Goal: Information Seeking & Learning: Check status

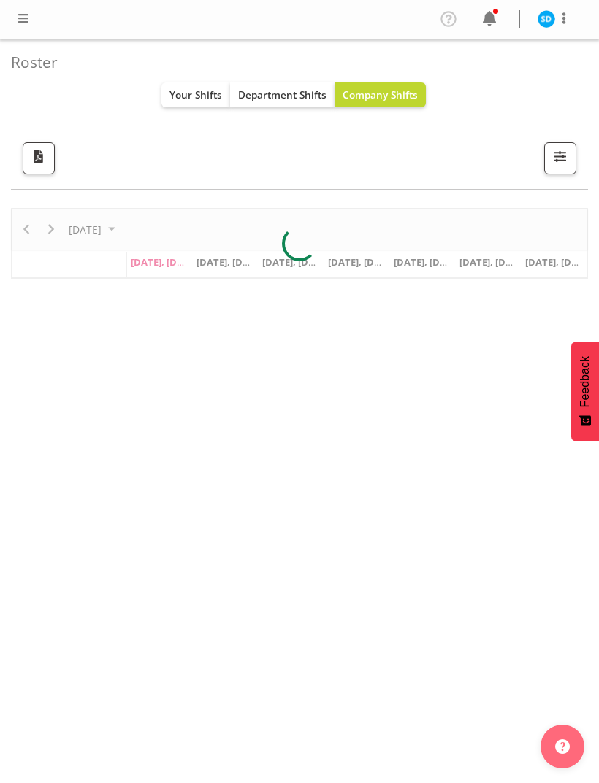
click at [486, 26] on span at bounding box center [489, 18] width 23 height 23
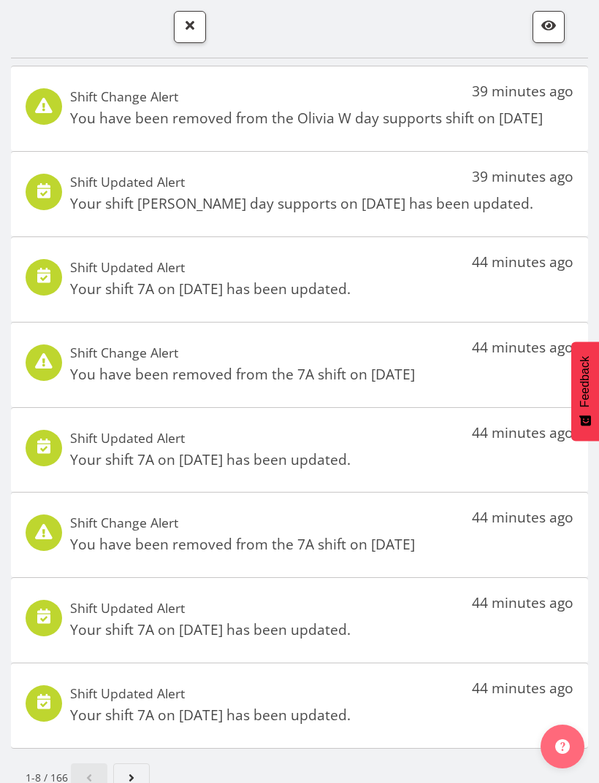
scroll to position [8, 0]
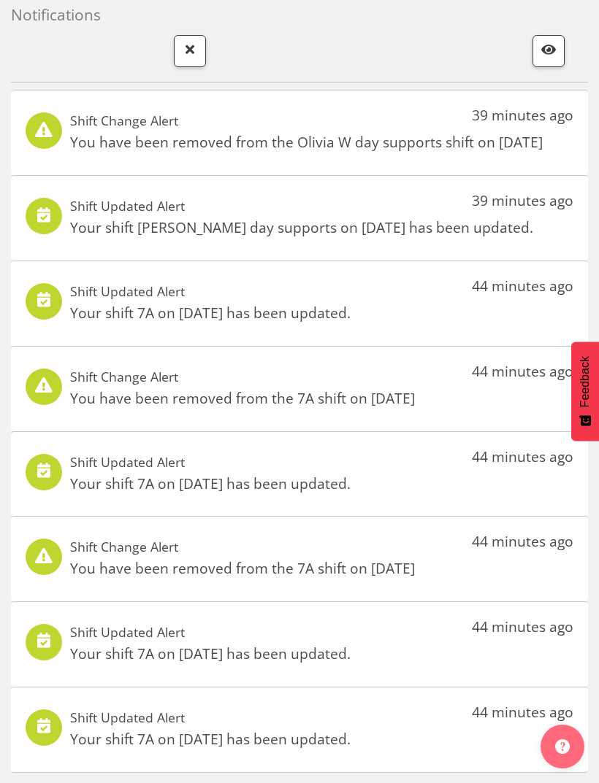
click at [192, 53] on span "button" at bounding box center [189, 49] width 19 height 19
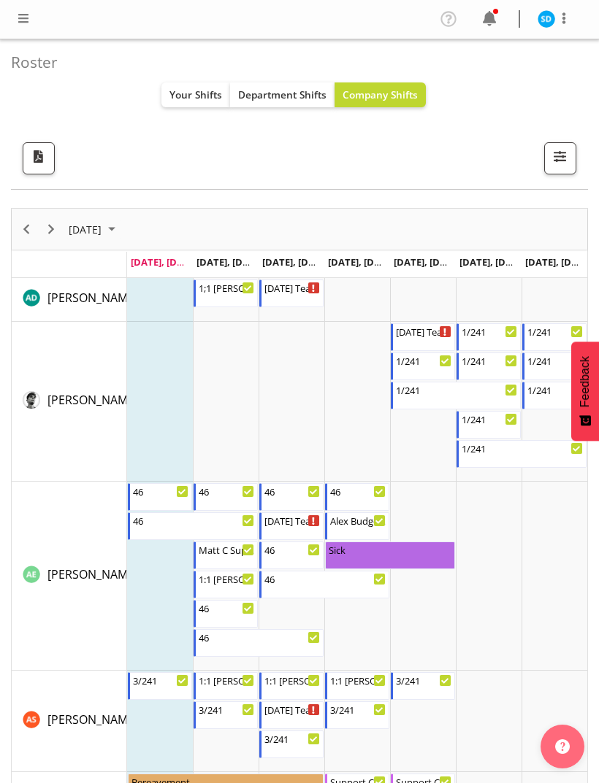
click at [196, 91] on span "Your Shifts" at bounding box center [195, 95] width 53 height 14
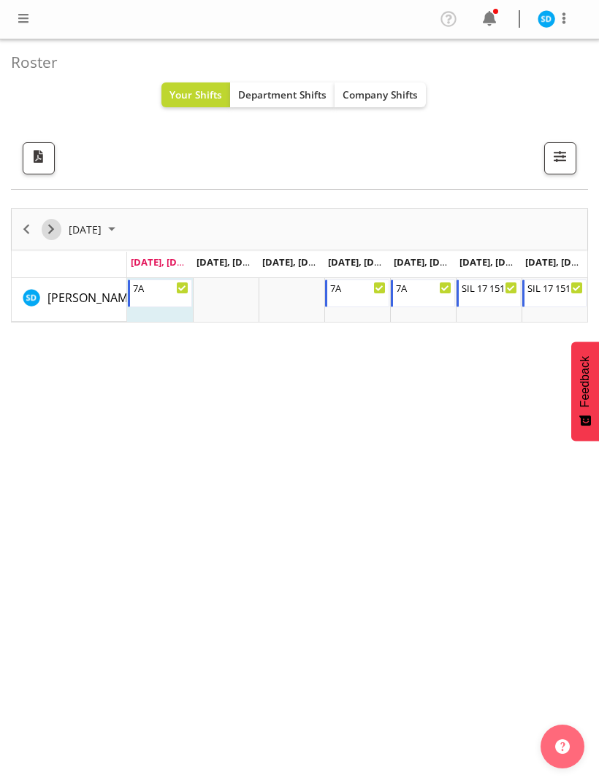
click at [49, 223] on span "Next" at bounding box center [51, 230] width 18 height 18
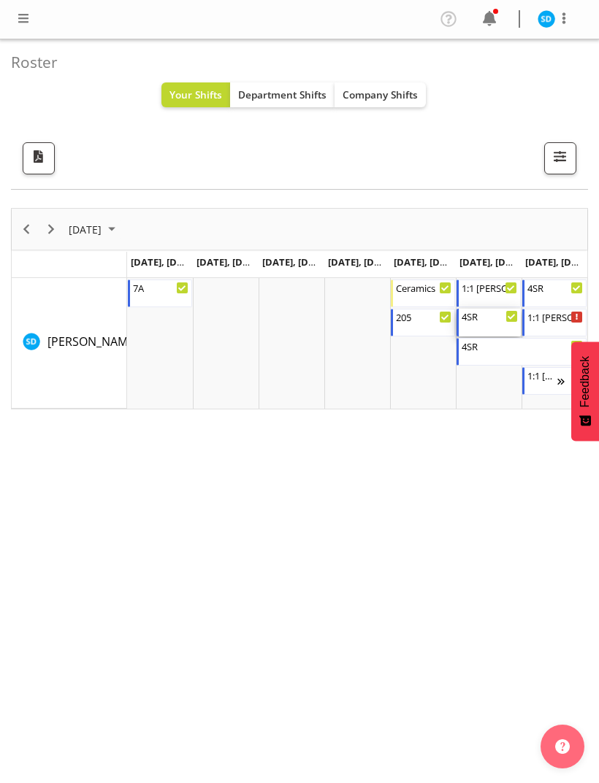
click at [488, 326] on div "4SR 4:00 PM - 10:30 PM" at bounding box center [489, 323] width 56 height 28
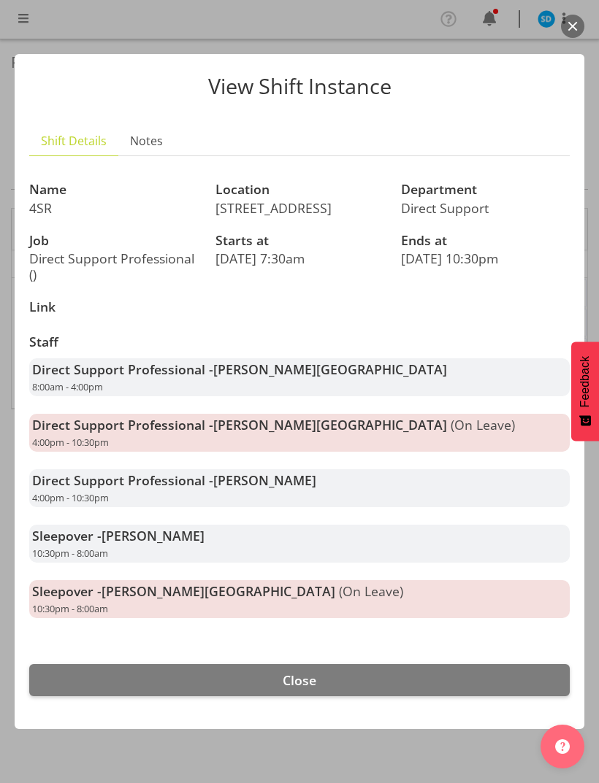
click at [483, 679] on button "Close" at bounding box center [299, 680] width 540 height 32
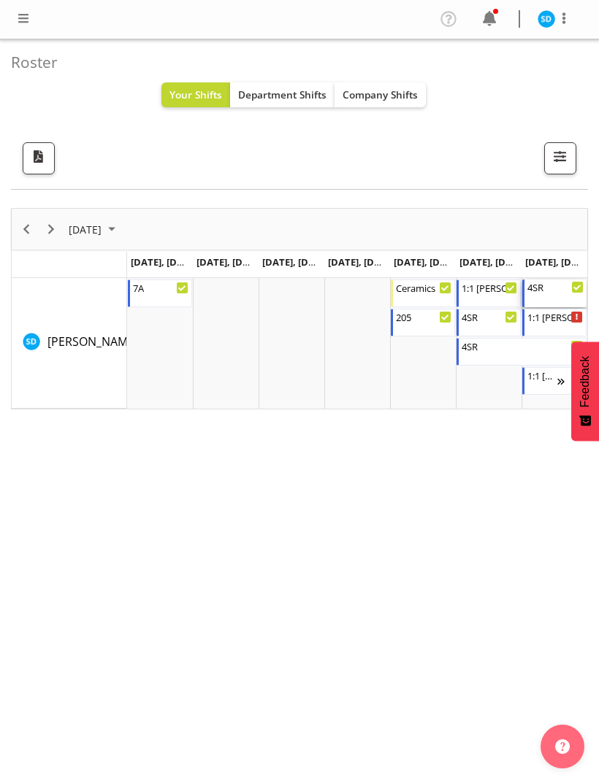
click at [544, 295] on div "4SR 8:00 AM - 9:00 AM" at bounding box center [555, 294] width 56 height 28
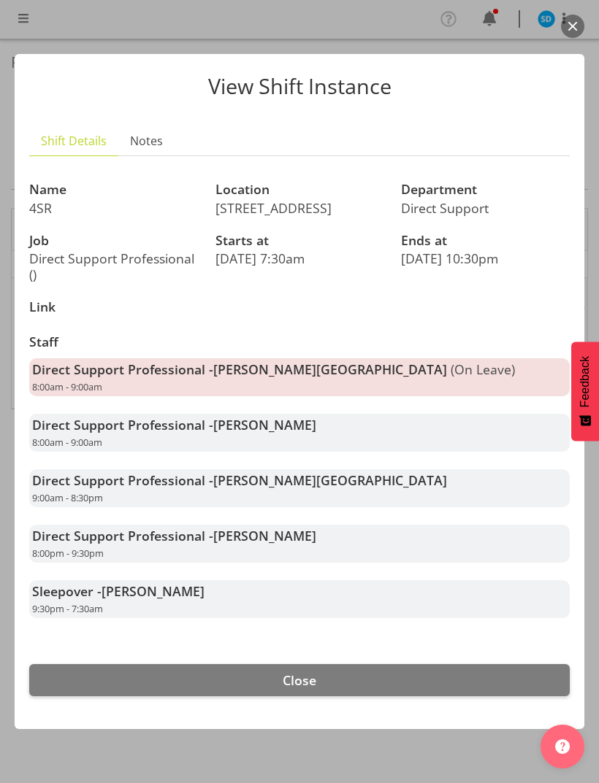
click at [484, 689] on button "Close" at bounding box center [299, 680] width 540 height 32
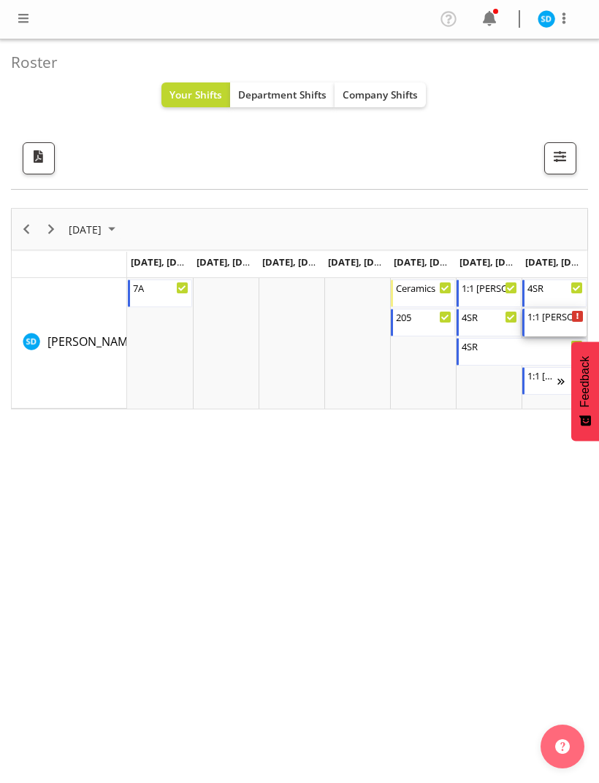
click at [536, 331] on div "1:1 Miranda 4:00 PM - 10:30 PM" at bounding box center [555, 323] width 56 height 28
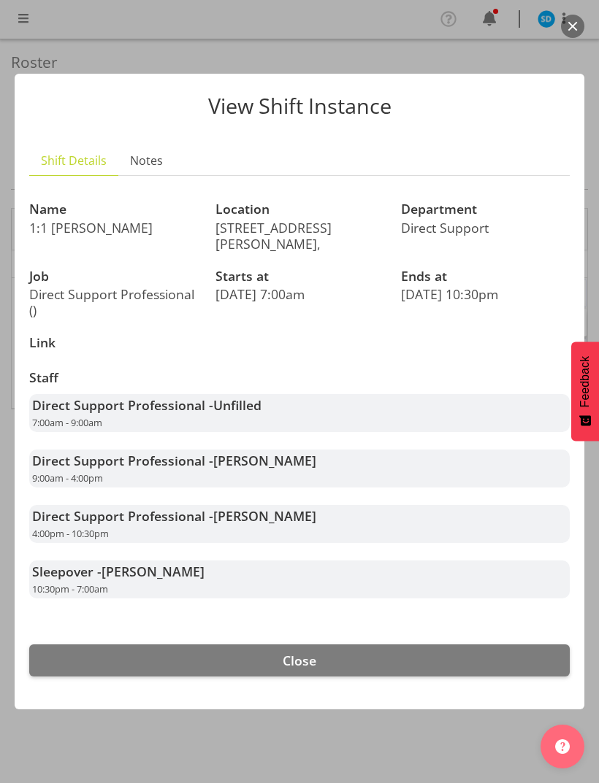
click at [354, 650] on button "Close" at bounding box center [299, 661] width 540 height 32
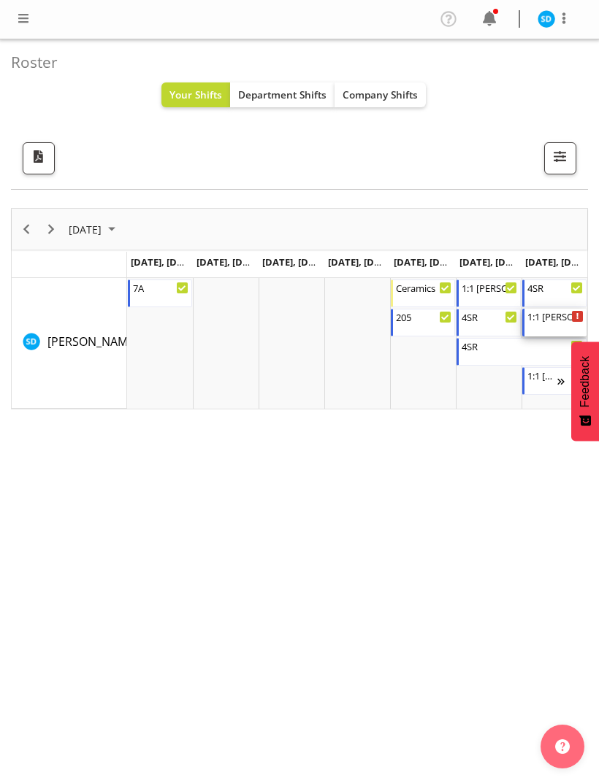
click at [533, 320] on div "1:1 [PERSON_NAME]" at bounding box center [555, 316] width 56 height 15
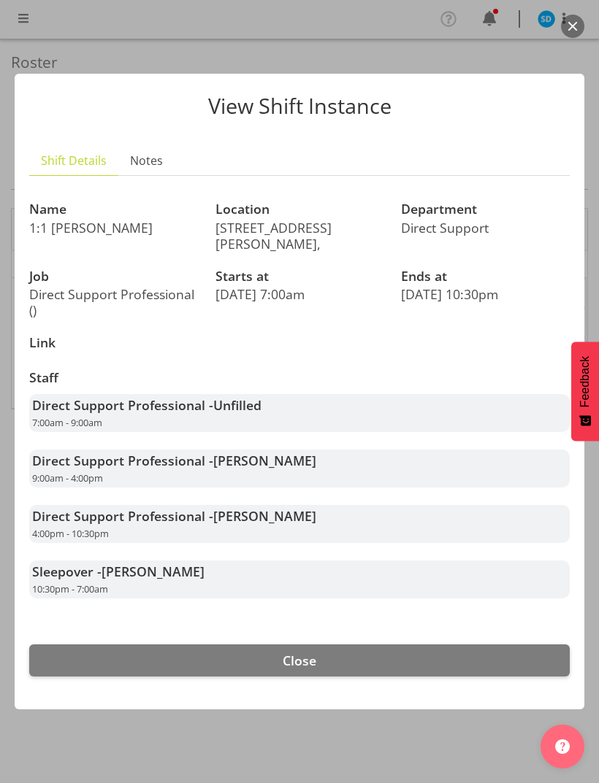
click at [365, 648] on button "Close" at bounding box center [299, 661] width 540 height 32
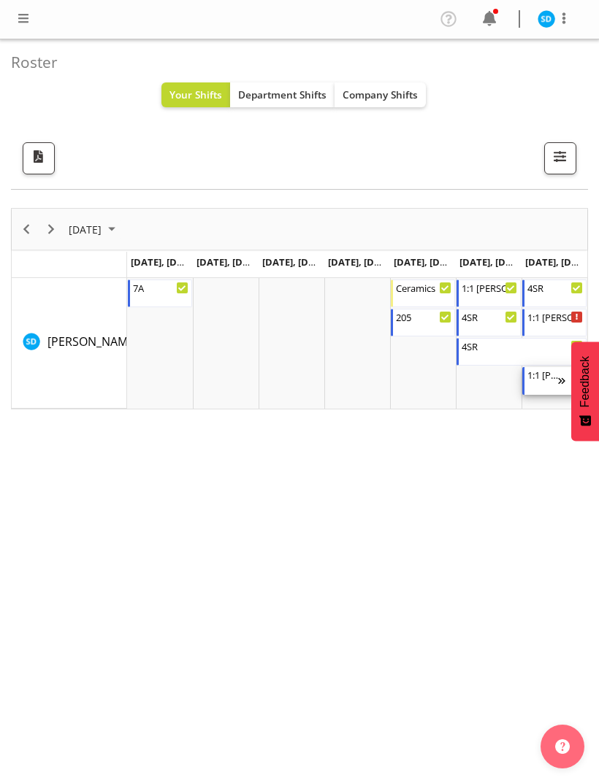
click at [538, 380] on div "1:1 [PERSON_NAME]" at bounding box center [542, 374] width 31 height 15
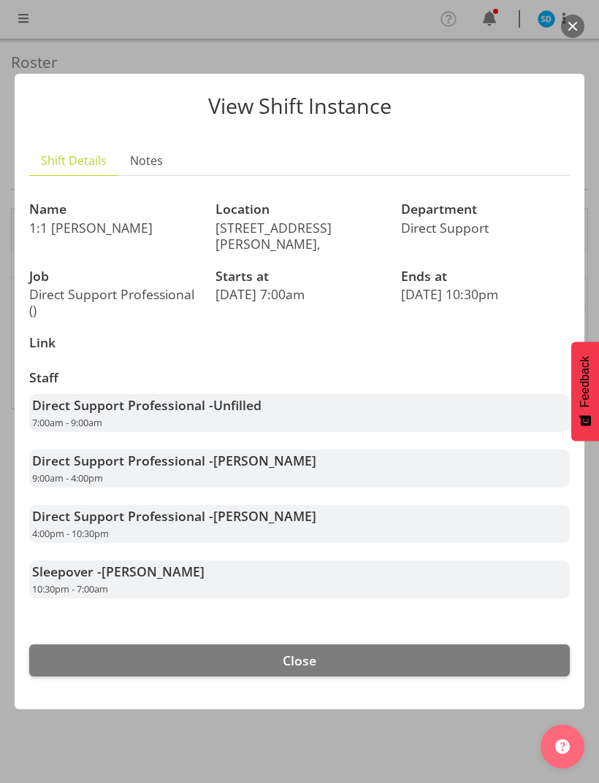
click at [354, 646] on button "Close" at bounding box center [299, 661] width 540 height 32
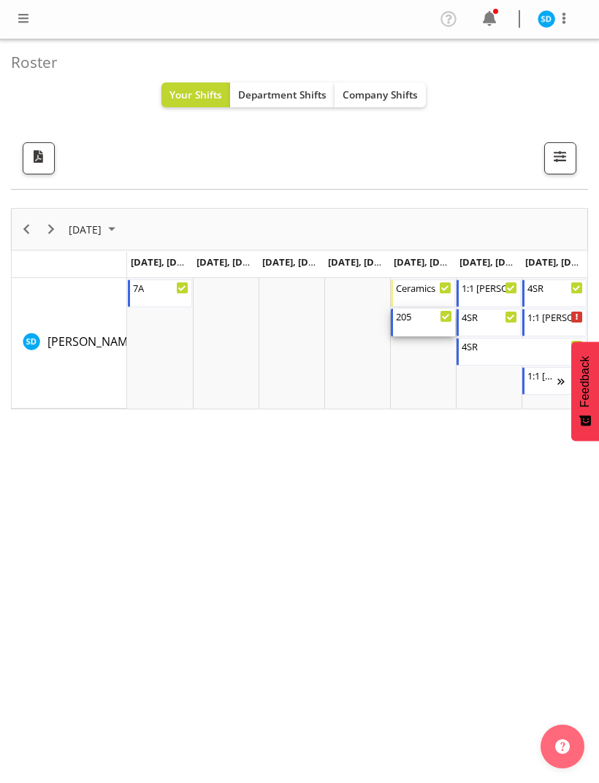
click at [430, 321] on div "205" at bounding box center [424, 316] width 56 height 15
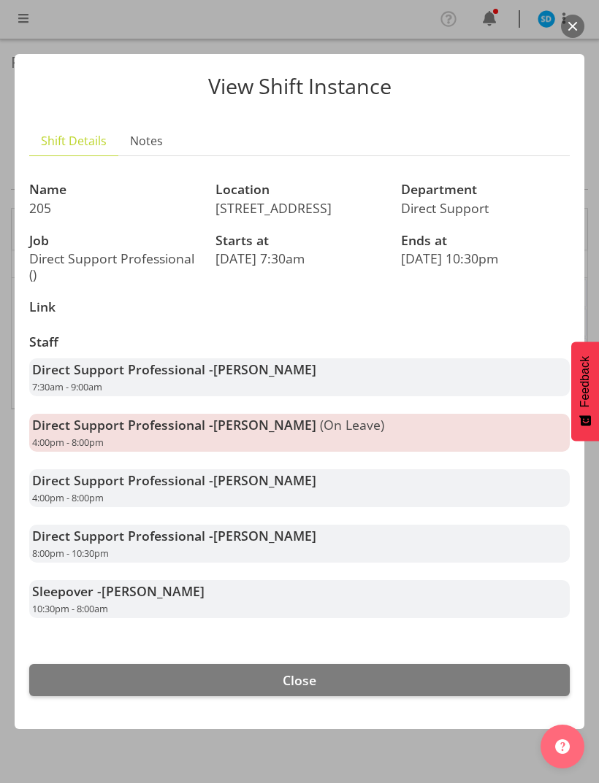
click at [333, 675] on button "Close" at bounding box center [299, 680] width 540 height 32
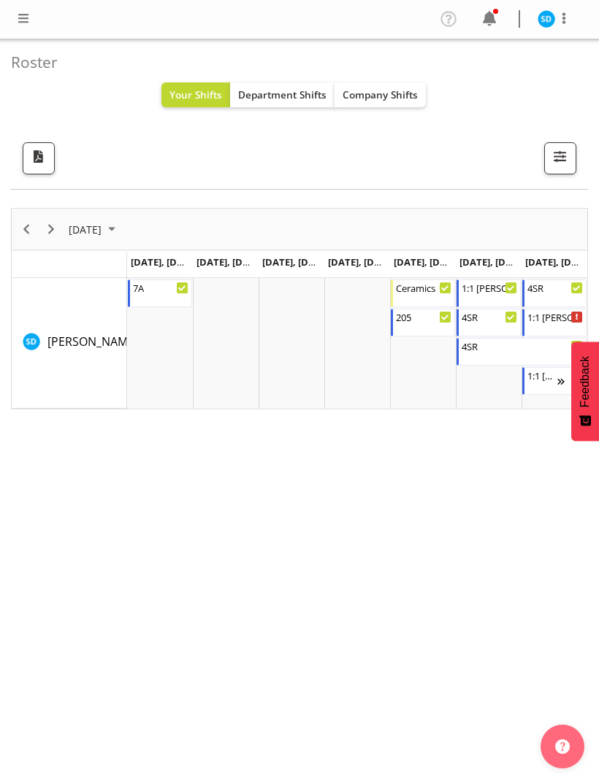
click at [61, 219] on div "next period" at bounding box center [51, 229] width 25 height 41
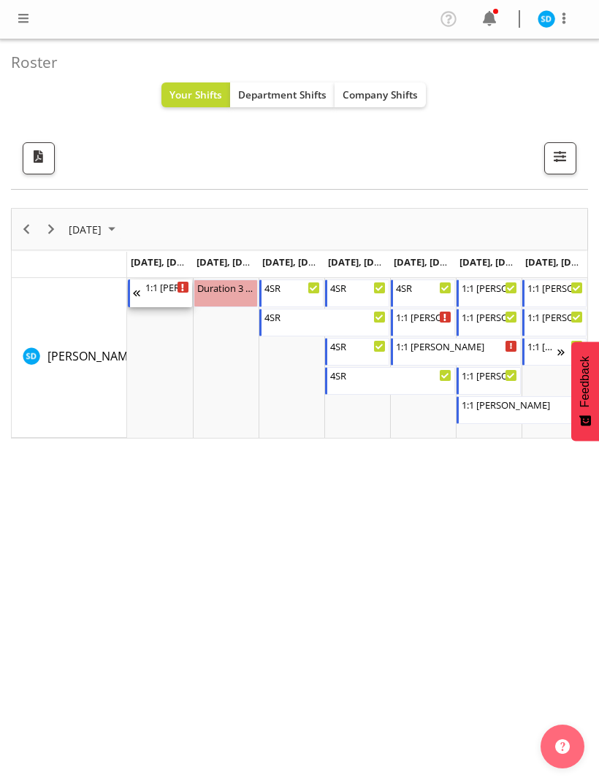
click at [139, 294] on div "Timeline Week of October 6, 2025" at bounding box center [139, 294] width 12 height 28
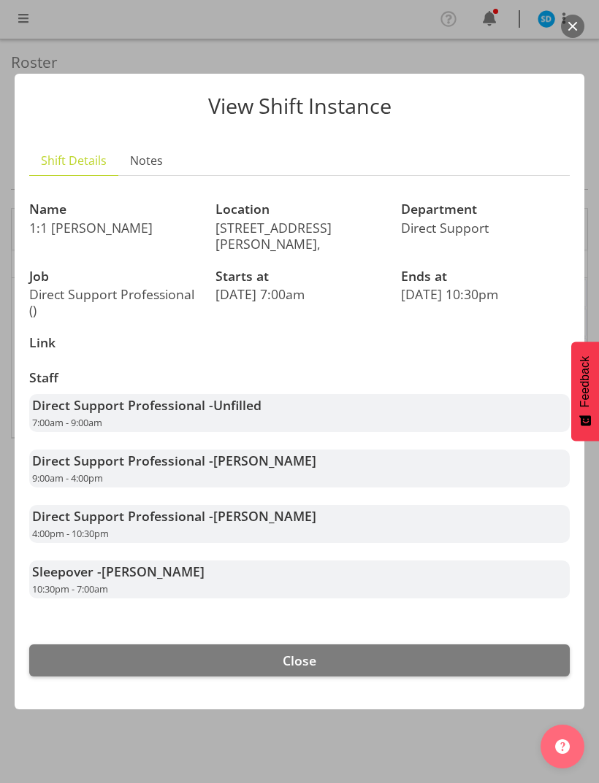
click at [315, 652] on span "Close" at bounding box center [300, 661] width 34 height 18
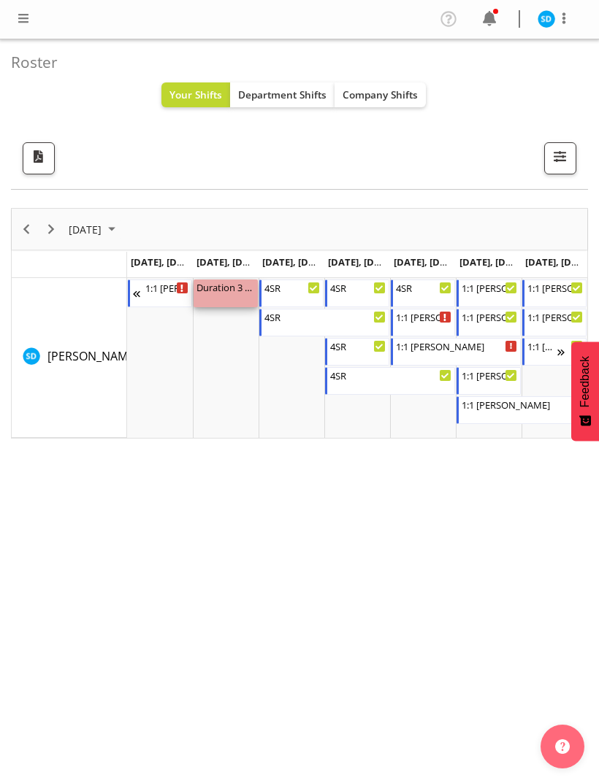
click at [213, 291] on div "Duration 3 hours - [PERSON_NAME]" at bounding box center [225, 287] width 58 height 15
click at [228, 289] on div "Duration 3 hours - [PERSON_NAME]" at bounding box center [225, 287] width 58 height 15
click at [234, 298] on div "Duration 3 hours - [PERSON_NAME] 9:00 AM - 12:00 PM" at bounding box center [225, 294] width 58 height 28
click at [231, 356] on td "Timeline Week of October 6, 2025" at bounding box center [226, 358] width 66 height 160
click at [316, 209] on div "[DATE] New Event [DATE] Time Scale" at bounding box center [299, 229] width 575 height 41
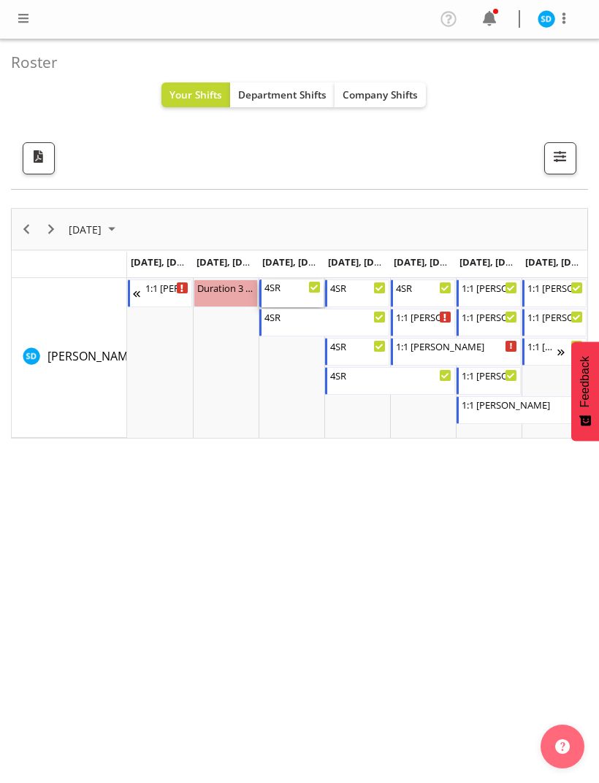
click at [279, 302] on div "4SR 4:00 PM - 9:30 PM" at bounding box center [292, 294] width 56 height 28
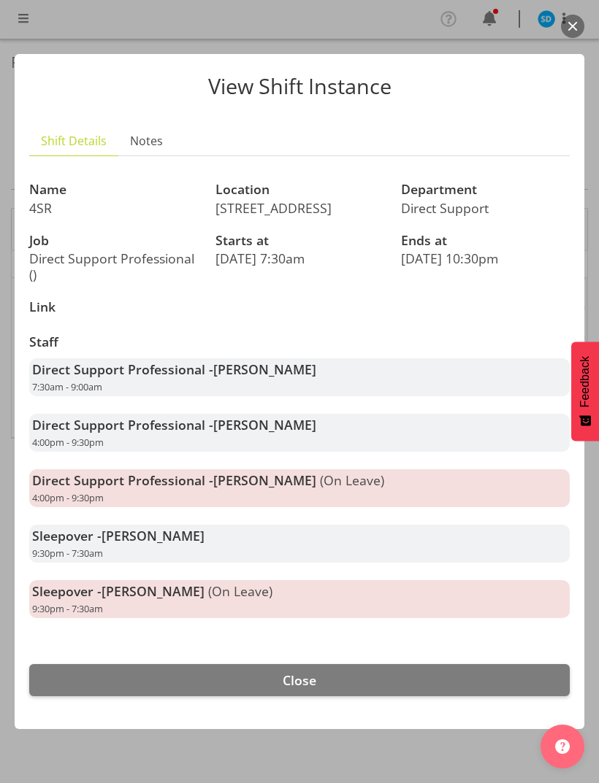
click at [310, 672] on span "Close" at bounding box center [300, 681] width 34 height 18
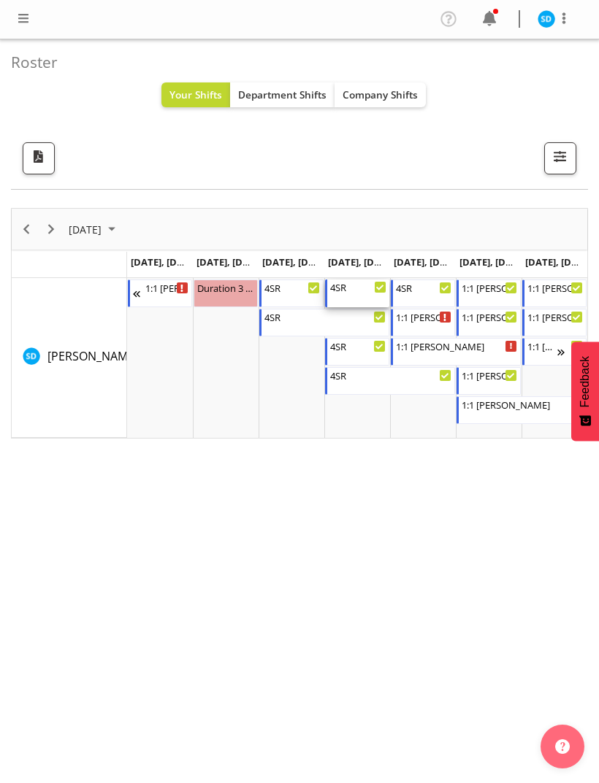
click at [343, 290] on div "4SR" at bounding box center [358, 287] width 56 height 15
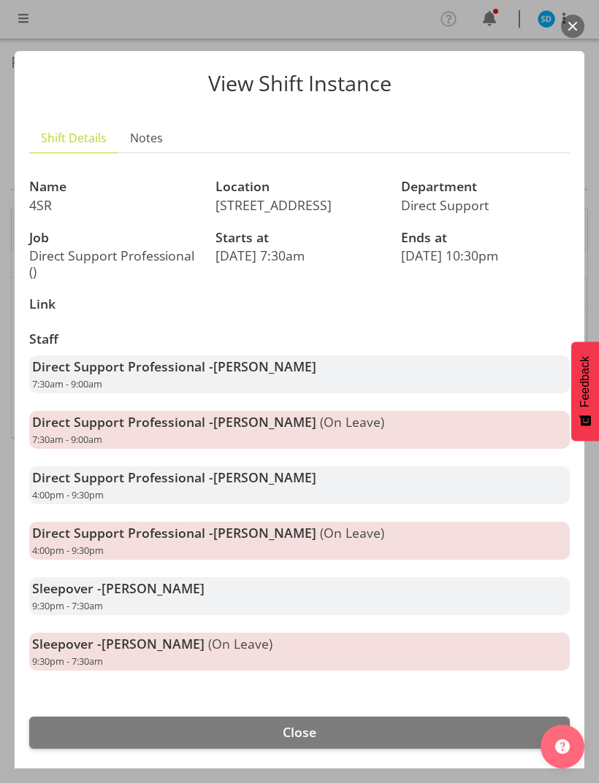
click at [305, 724] on span "Close" at bounding box center [300, 733] width 34 height 18
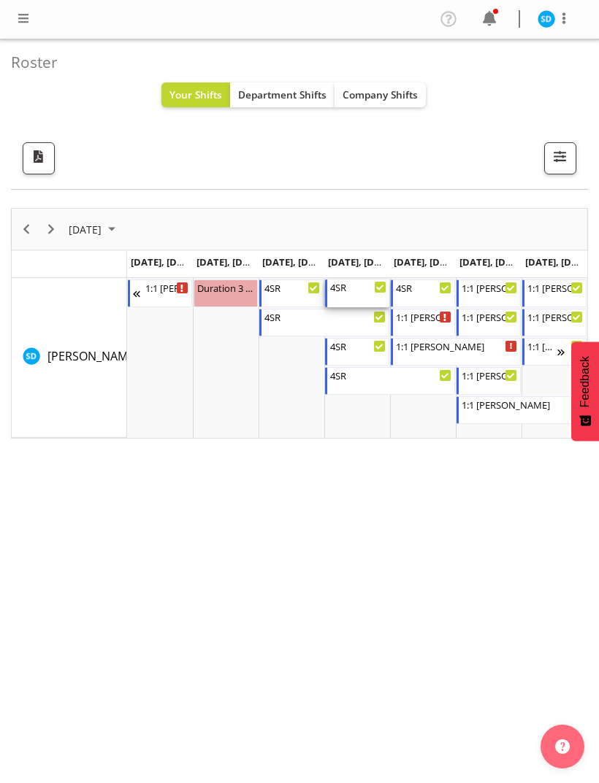
click at [361, 294] on div "Timeline Week of October 6, 2025" at bounding box center [358, 294] width 56 height 1
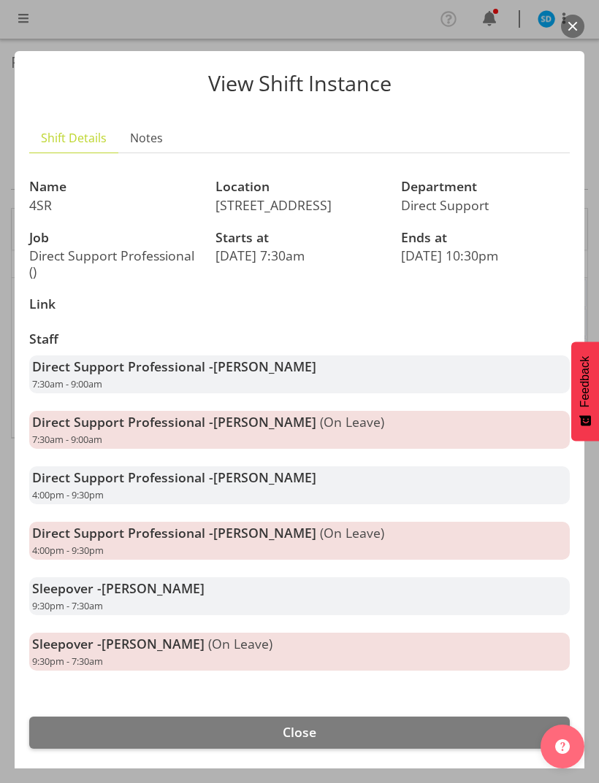
click at [329, 717] on button "Close" at bounding box center [299, 733] width 540 height 32
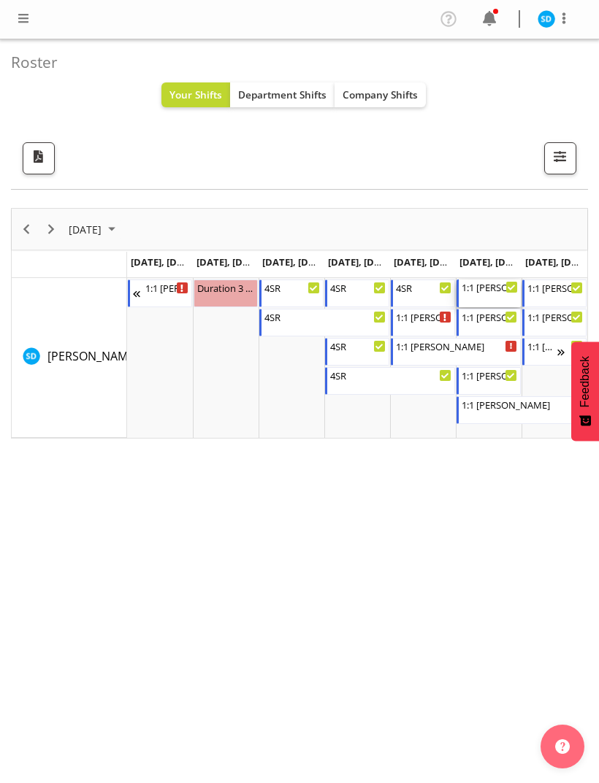
click at [481, 290] on div "1:1 [PERSON_NAME]" at bounding box center [489, 287] width 56 height 15
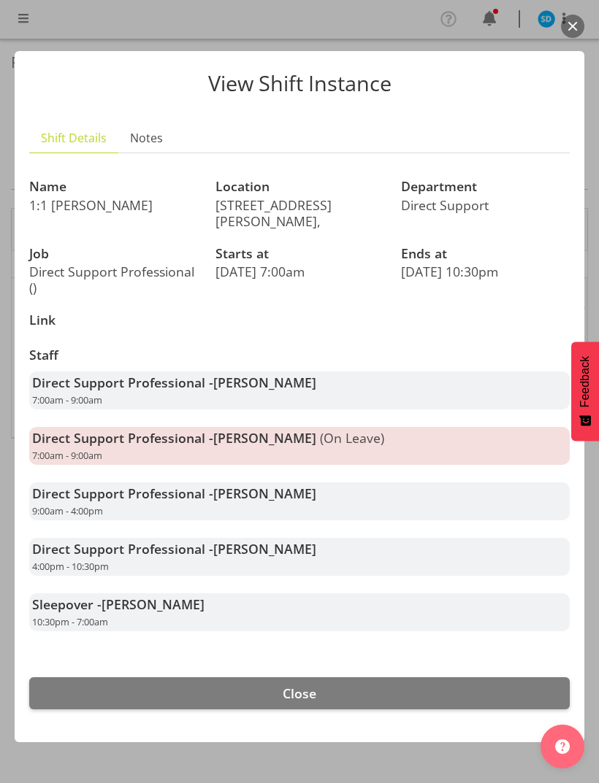
click at [318, 678] on button "Close" at bounding box center [299, 694] width 540 height 32
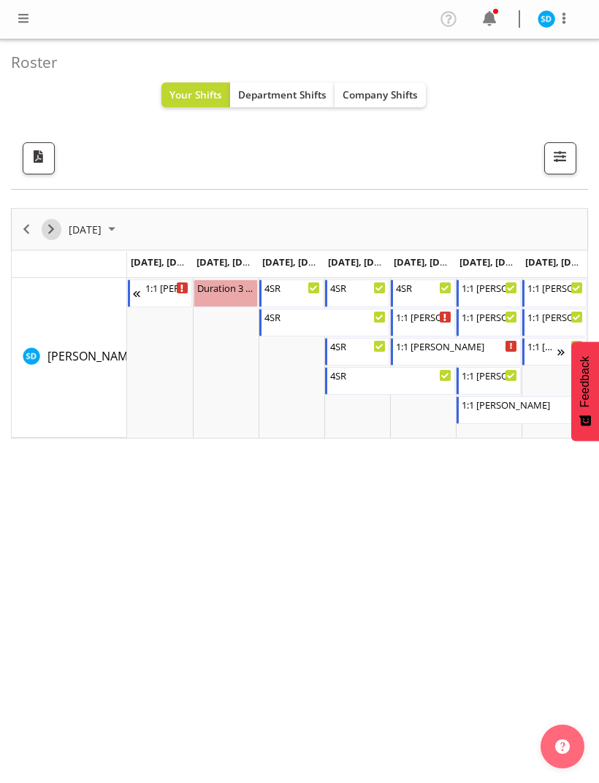
click at [50, 225] on span "Next" at bounding box center [51, 230] width 18 height 18
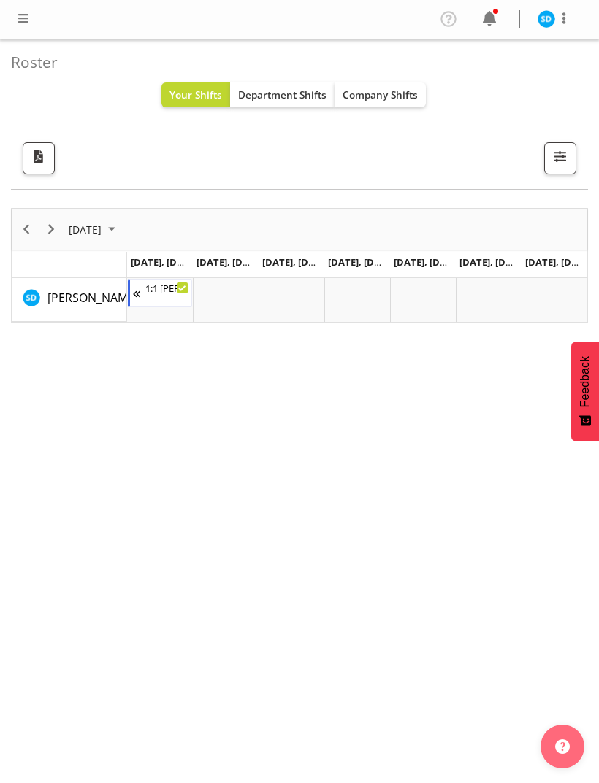
click at [494, 29] on span at bounding box center [489, 18] width 23 height 23
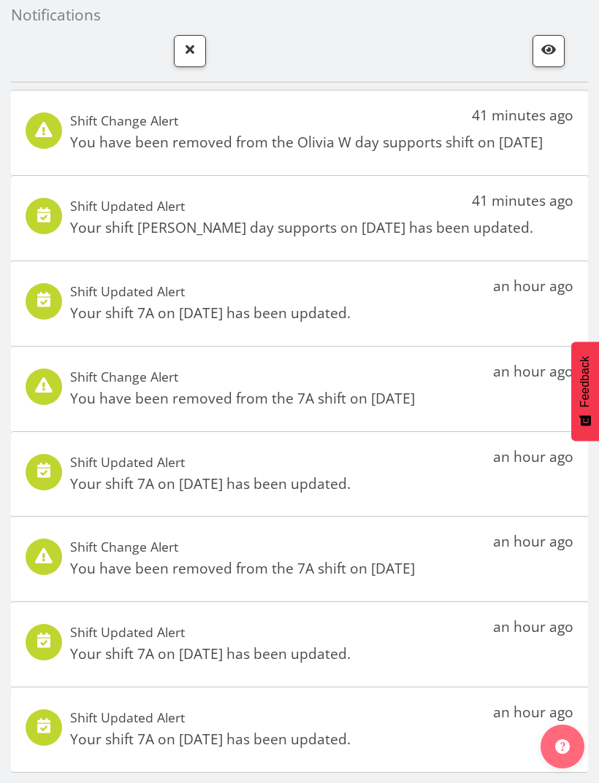
click at [181, 53] on span "button" at bounding box center [189, 49] width 19 height 19
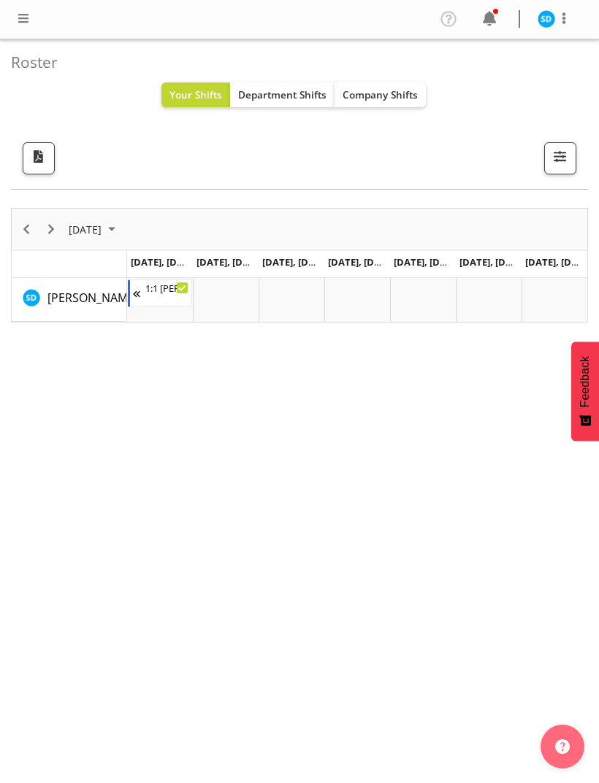
click at [401, 91] on span "Company Shifts" at bounding box center [379, 95] width 75 height 14
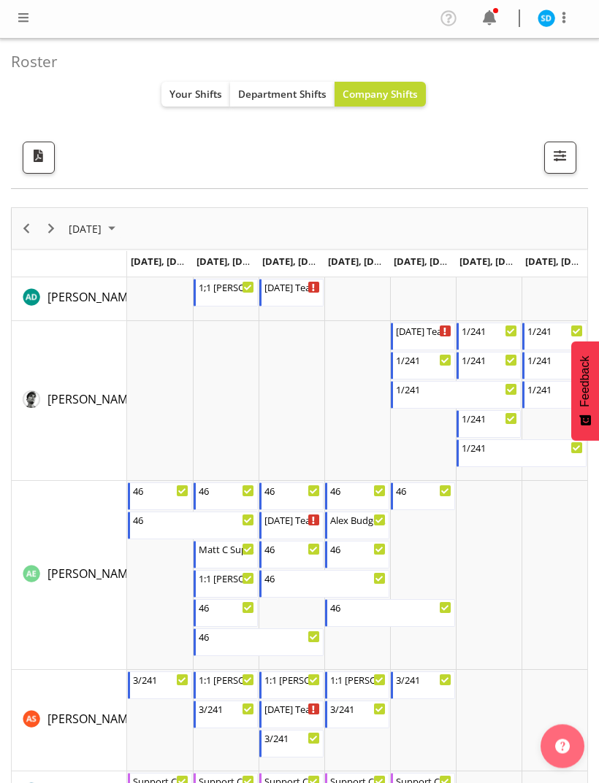
scroll to position [29, 0]
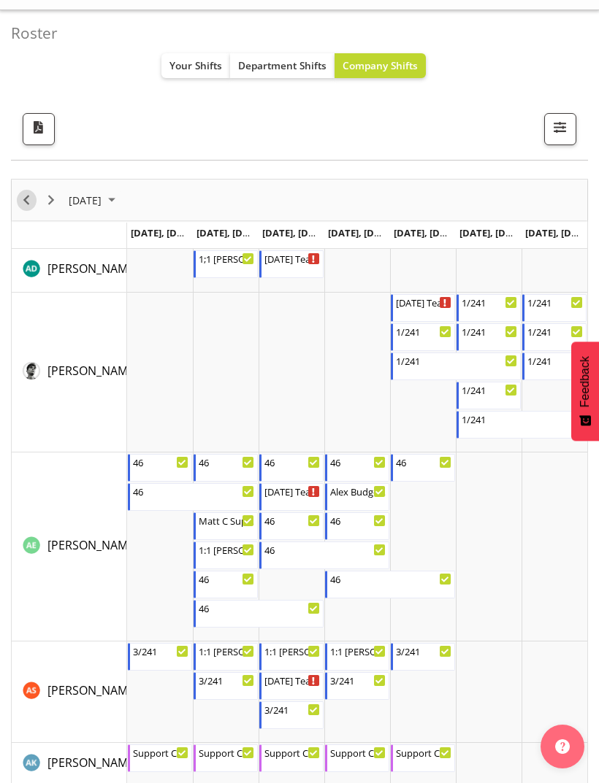
click at [36, 199] on button "Previous" at bounding box center [27, 200] width 20 height 21
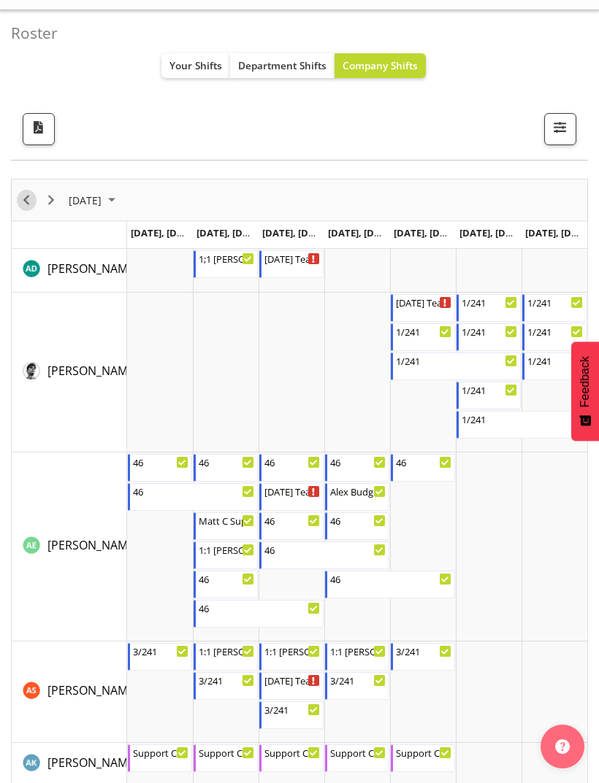
click at [27, 207] on span "Previous" at bounding box center [27, 200] width 18 height 18
click at [28, 202] on span "Previous" at bounding box center [27, 200] width 18 height 18
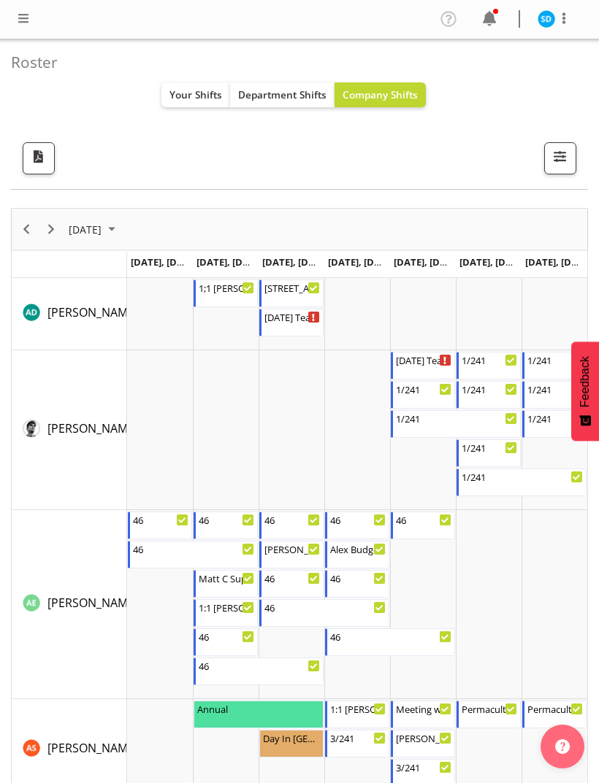
click at [489, 18] on span at bounding box center [489, 18] width 23 height 23
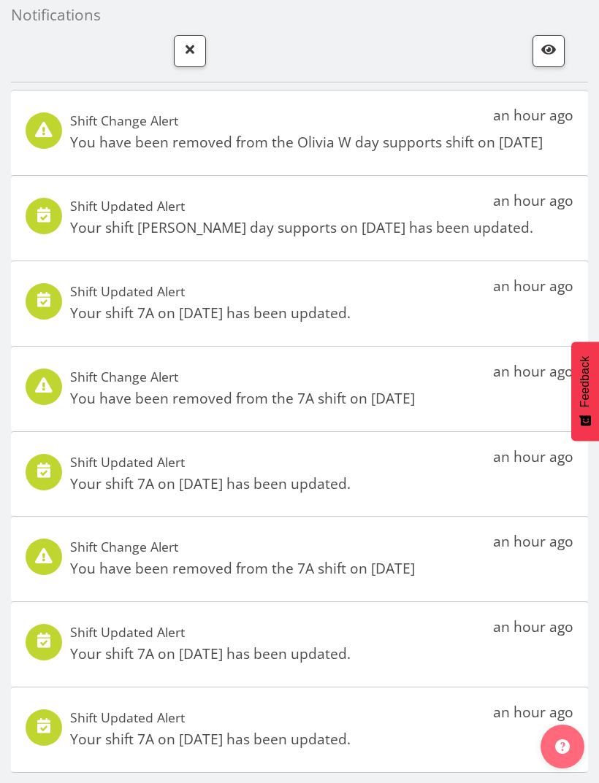
click at [177, 54] on button "button" at bounding box center [190, 51] width 32 height 32
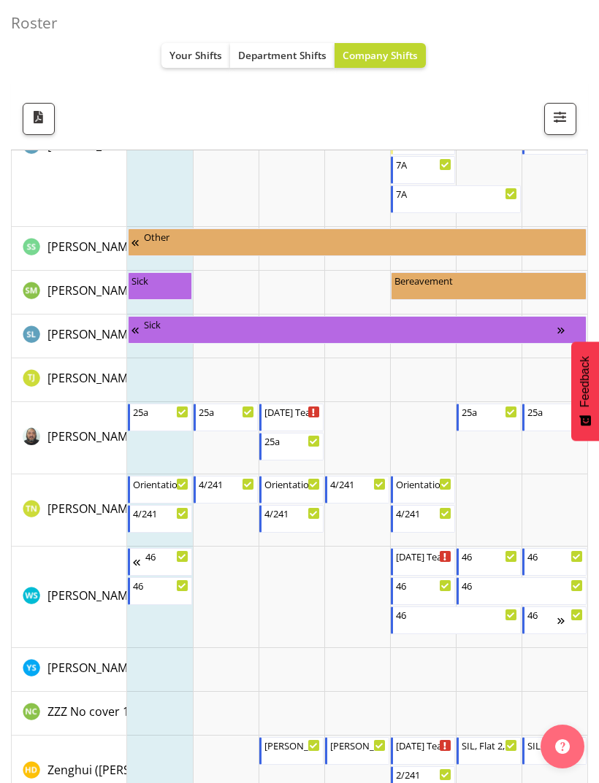
scroll to position [7515, 0]
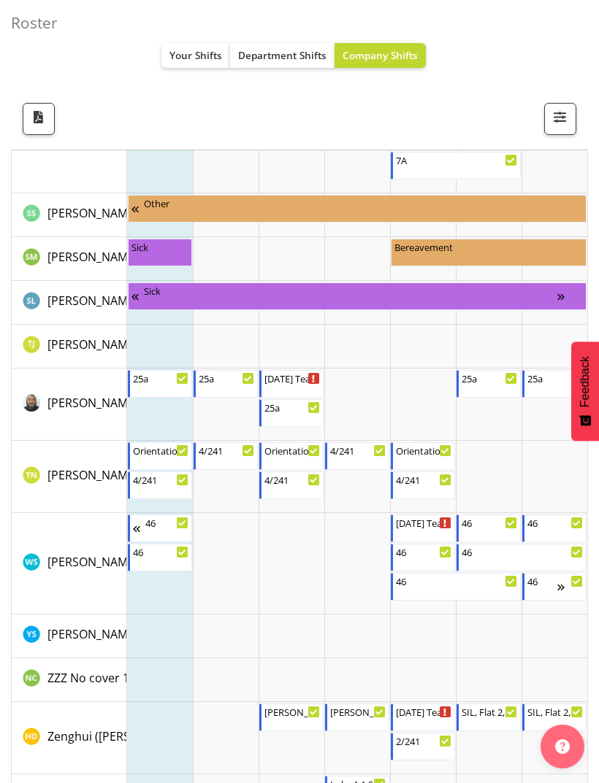
click at [196, 64] on button "Your Shifts" at bounding box center [195, 55] width 69 height 25
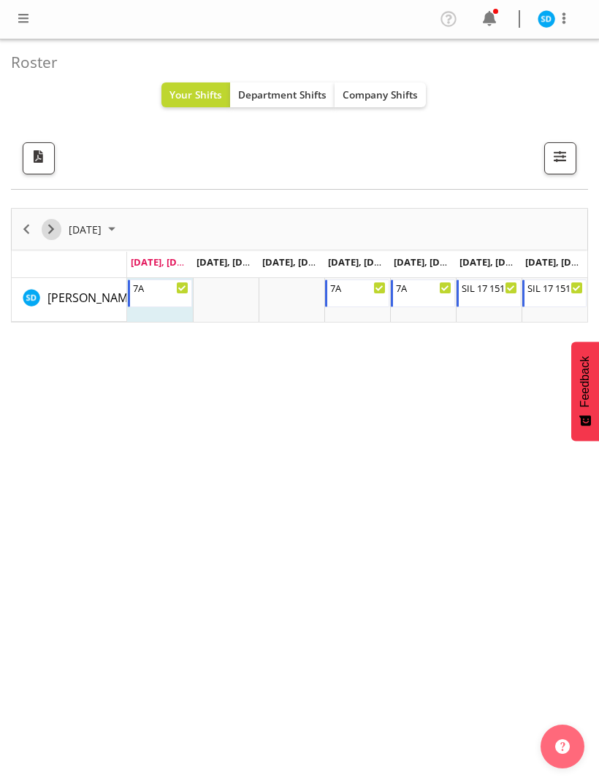
click at [50, 234] on span "Next" at bounding box center [51, 230] width 18 height 18
